Goal: Task Accomplishment & Management: Manage account settings

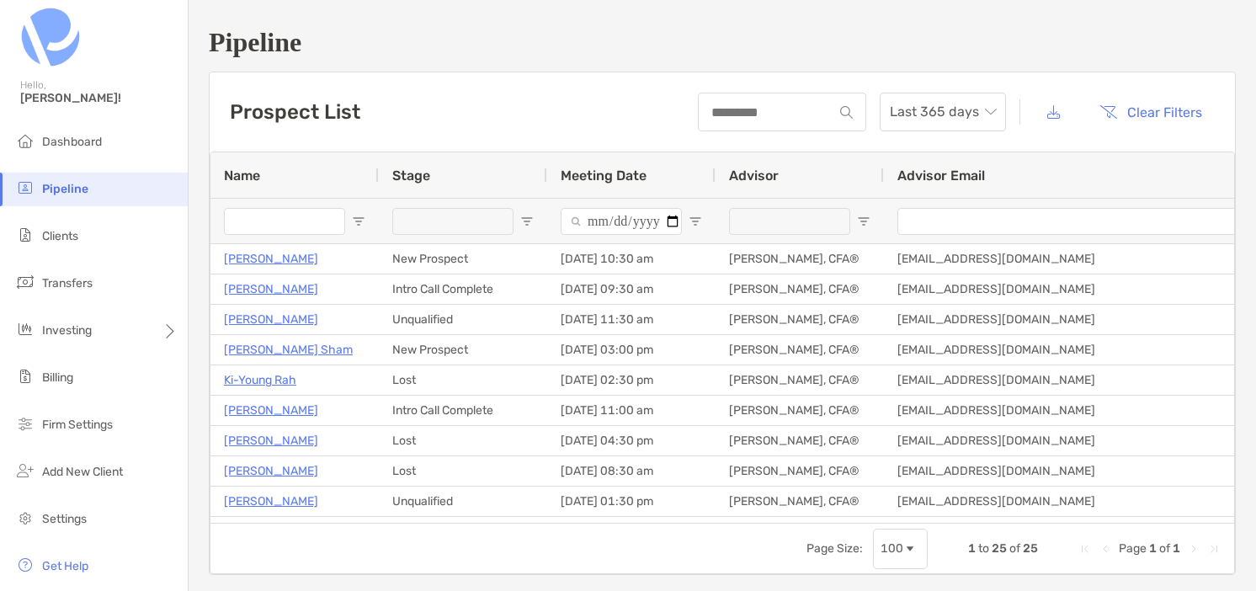
scroll to position [307, 0]
click at [67, 525] on span "Settings" at bounding box center [64, 519] width 45 height 14
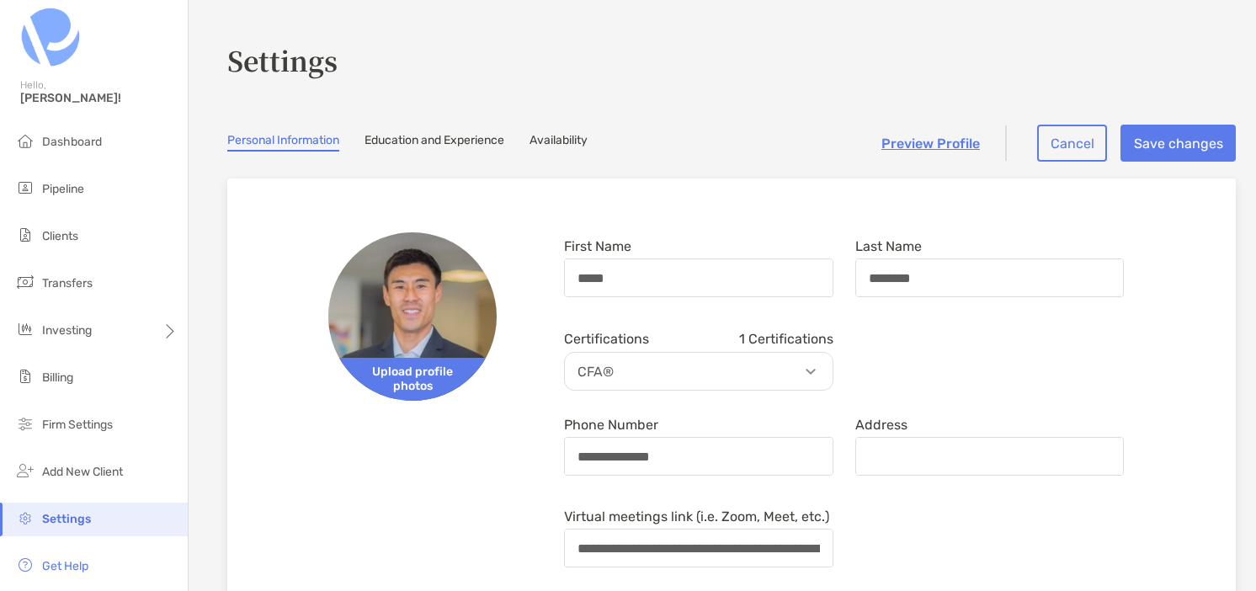
click at [576, 138] on link "Availability" at bounding box center [559, 142] width 58 height 19
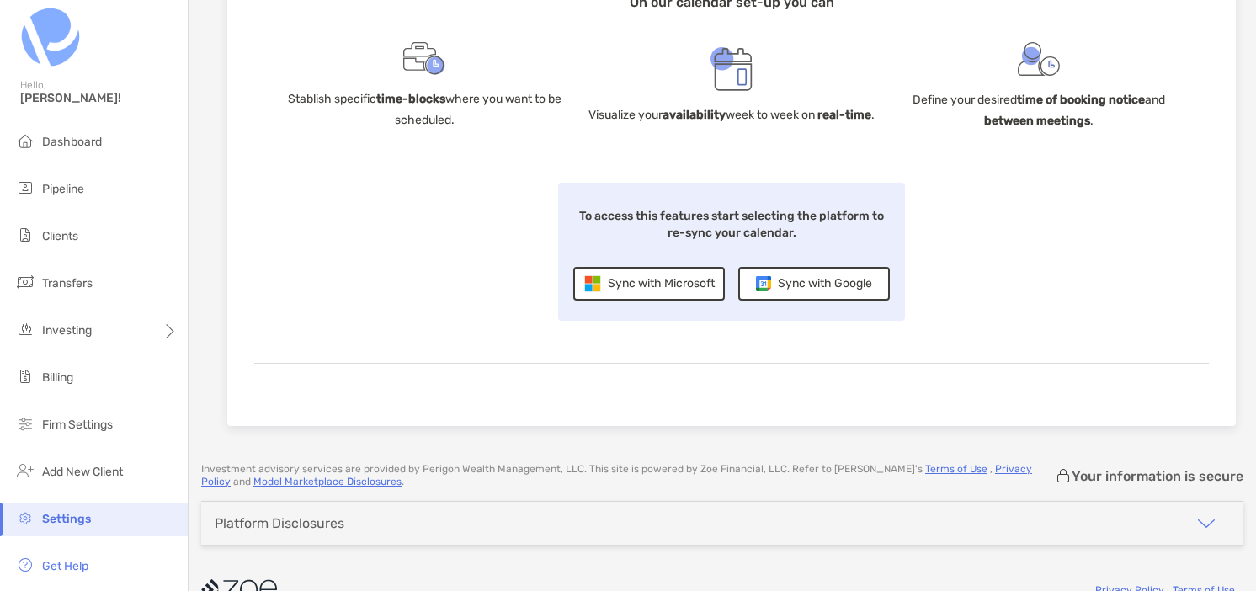
scroll to position [290, 0]
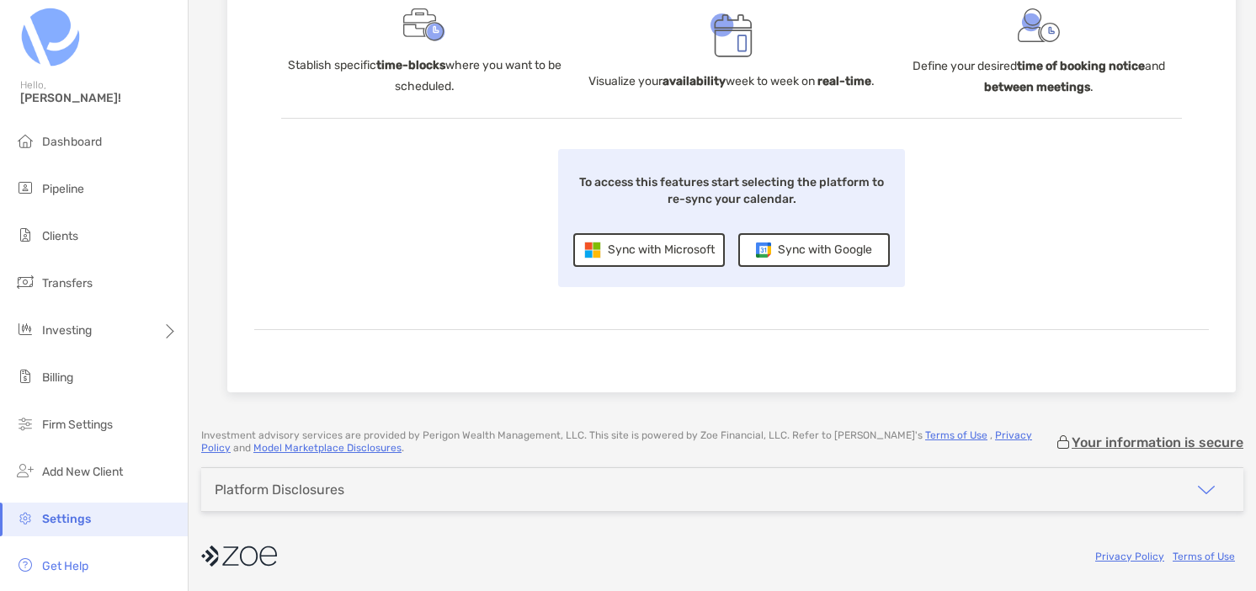
click at [799, 243] on div "Sync with Google" at bounding box center [814, 250] width 152 height 34
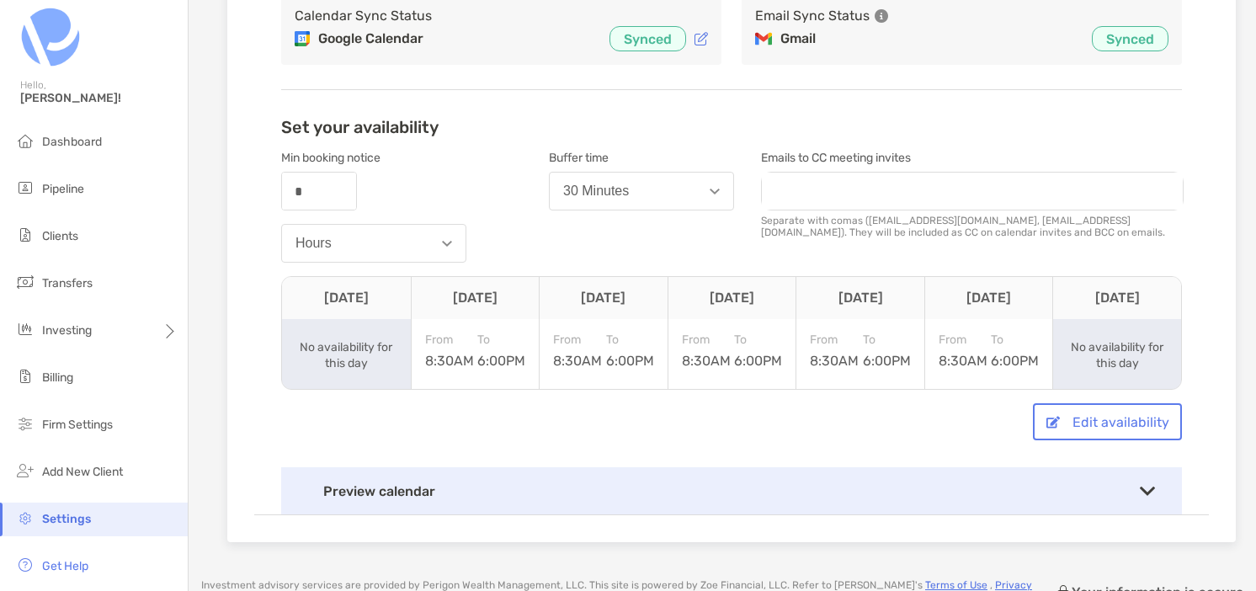
scroll to position [295, 0]
